Goal: Task Accomplishment & Management: Manage account settings

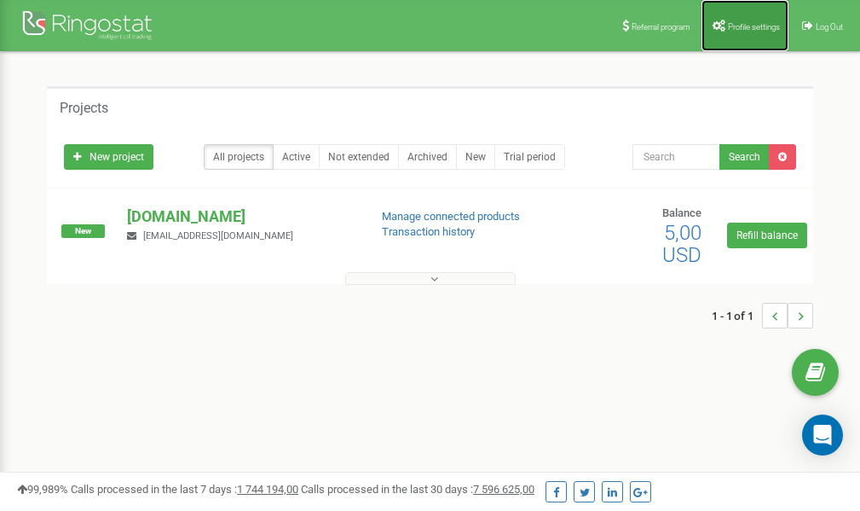
click at [735, 22] on span "Profile settings" at bounding box center [754, 26] width 52 height 9
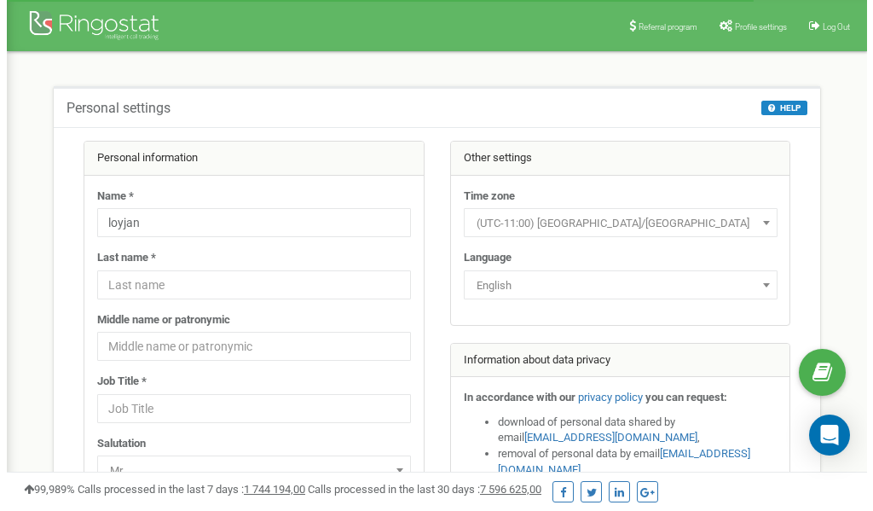
scroll to position [85, 0]
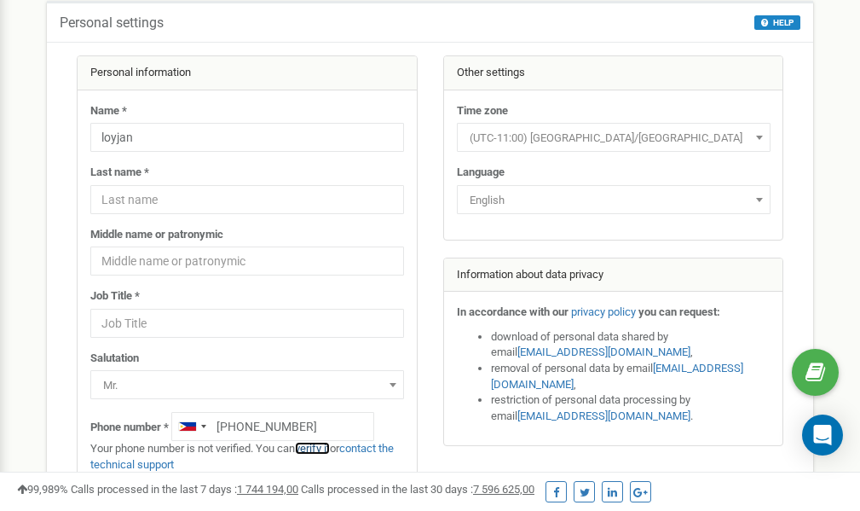
click at [323, 447] on link "verify it" at bounding box center [312, 448] width 35 height 13
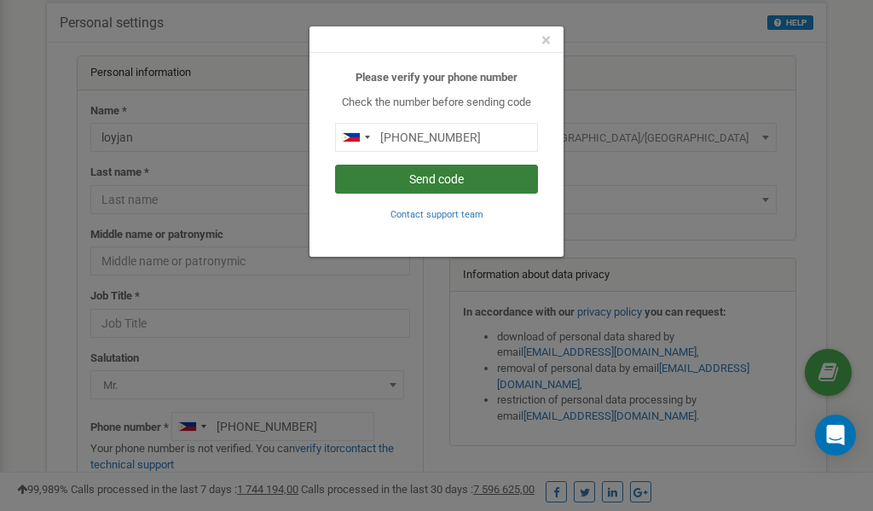
click at [421, 181] on button "Send code" at bounding box center [436, 179] width 203 height 29
